Goal: Communication & Community: Answer question/provide support

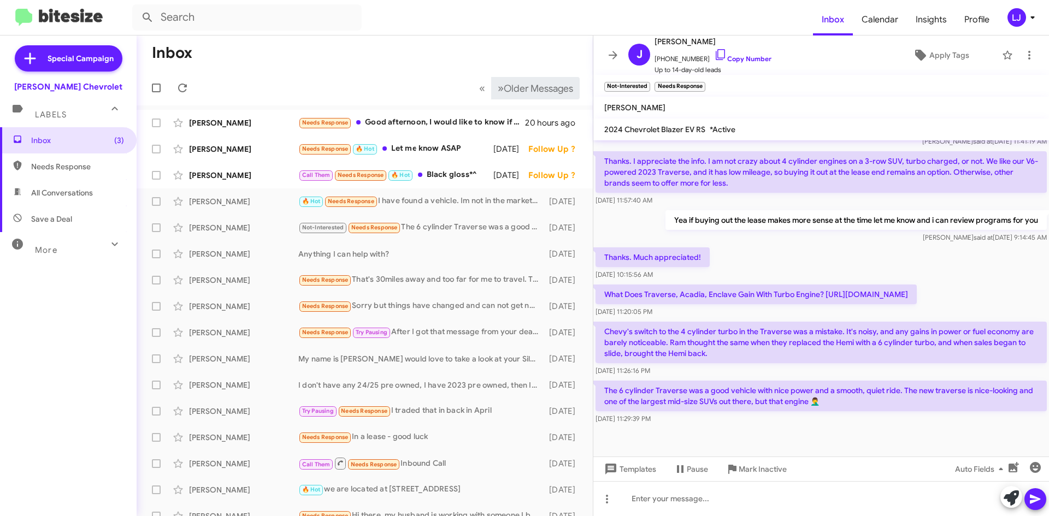
scroll to position [258, 0]
click at [439, 179] on div "Call Them Needs Response 🔥 Hot Black gloss*^" at bounding box center [419, 175] width 242 height 13
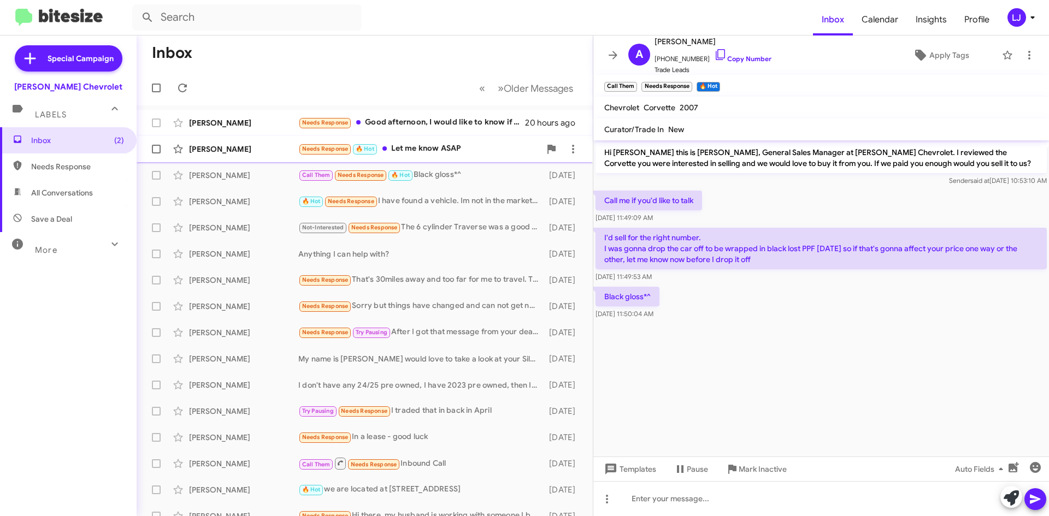
click at [424, 147] on div "Needs Response 🔥 Hot Let me know ASAP" at bounding box center [419, 149] width 242 height 13
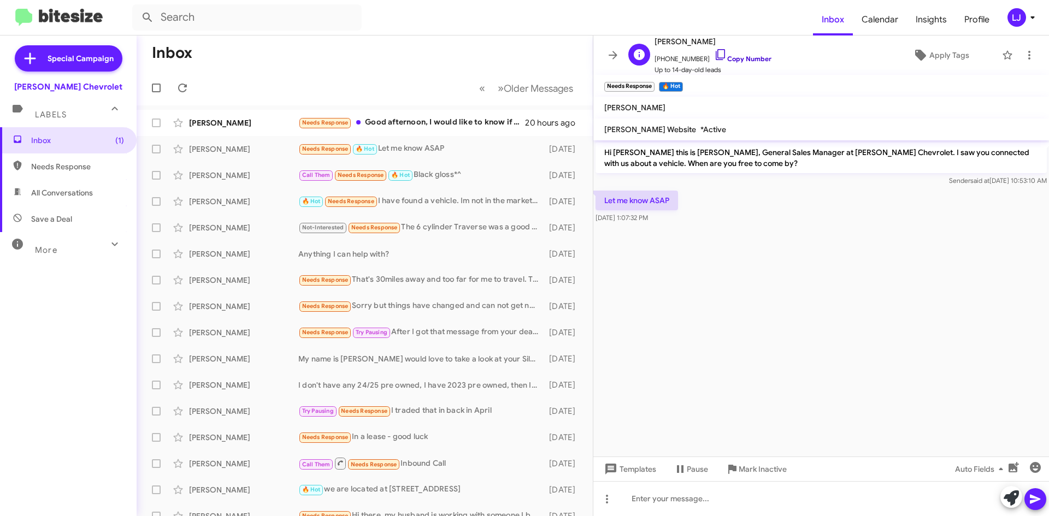
click at [714, 52] on icon at bounding box center [720, 54] width 13 height 13
click at [375, 119] on div "Needs Response Good afternoon, I would like to know if you have the Cadillac, a…" at bounding box center [419, 122] width 242 height 13
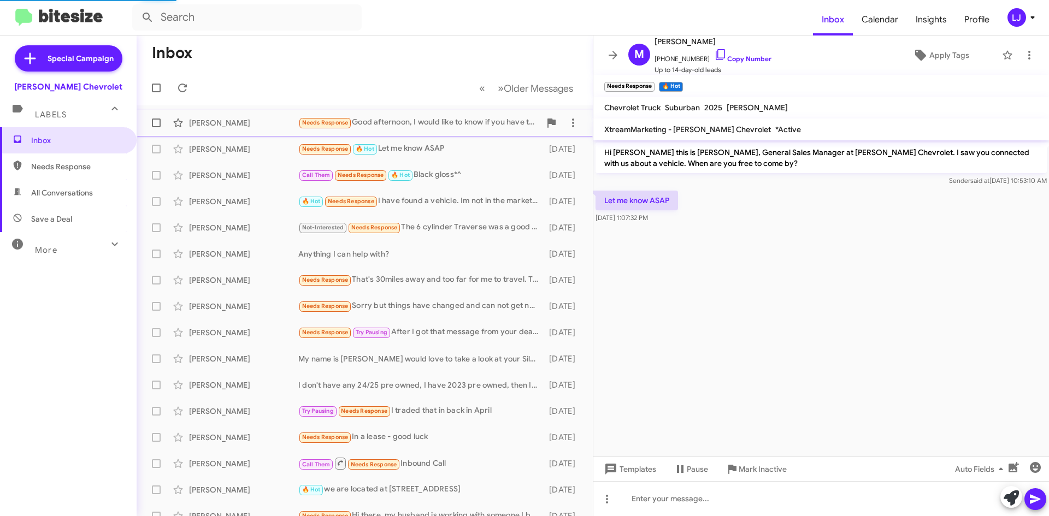
scroll to position [178, 0]
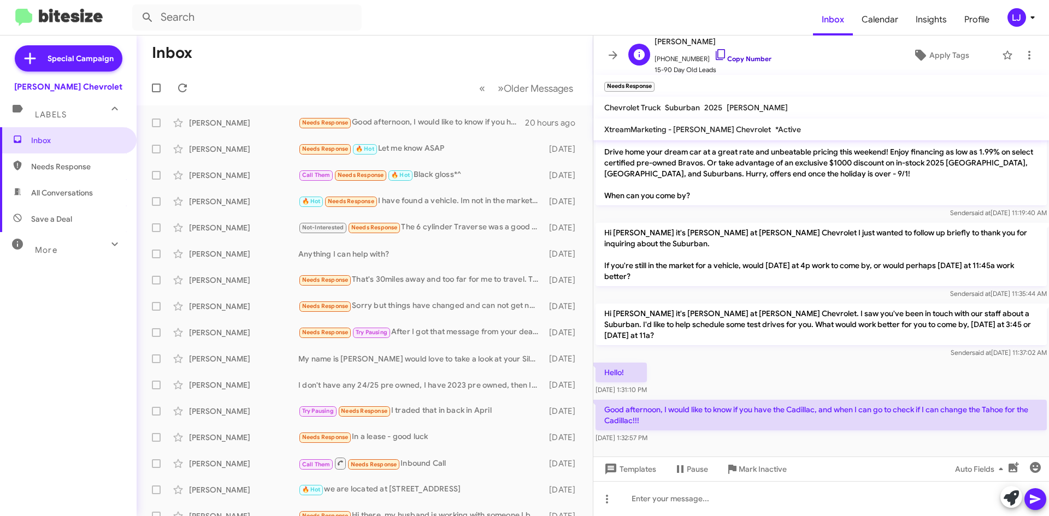
click at [714, 55] on icon at bounding box center [720, 54] width 13 height 13
drag, startPoint x: 652, startPoint y: 409, endPoint x: 663, endPoint y: 413, distance: 12.0
click at [662, 416] on p "Good afternoon, I would like to know if you have the Cadillac, and when I can g…" at bounding box center [820, 415] width 451 height 31
